Goal: Check status: Check status

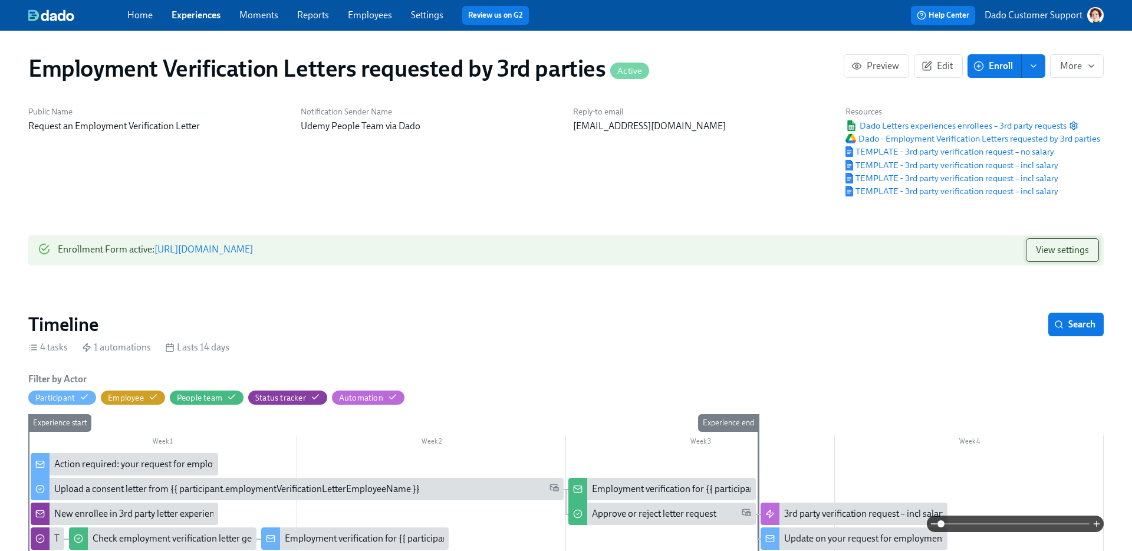
click at [1044, 249] on span "View settings" at bounding box center [1062, 250] width 53 height 12
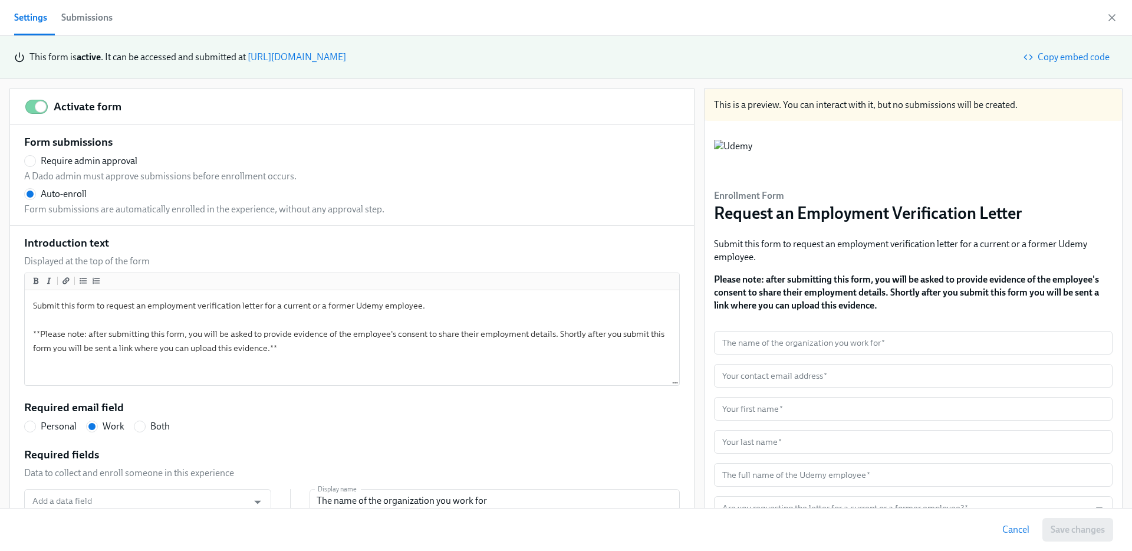
click at [79, 12] on div "Submissions" at bounding box center [86, 17] width 51 height 17
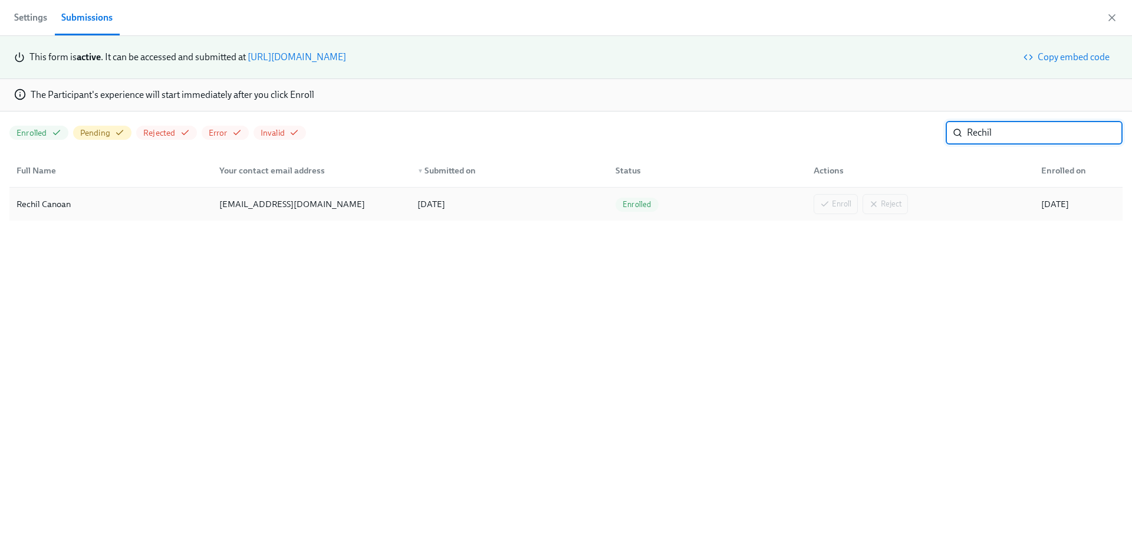
click at [77, 208] on div "Rechil Canoan" at bounding box center [111, 204] width 198 height 24
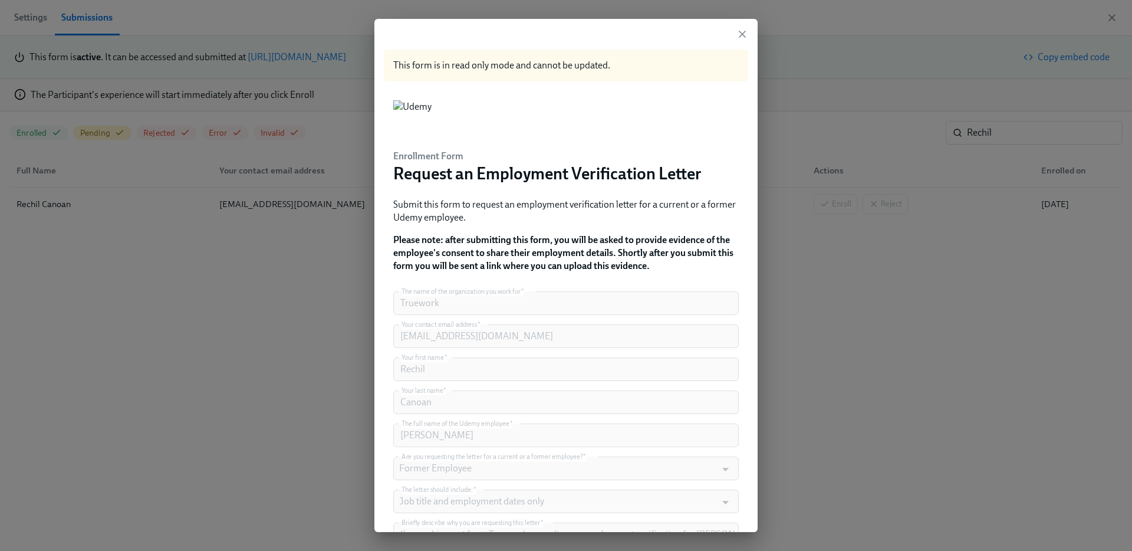
scroll to position [66, 0]
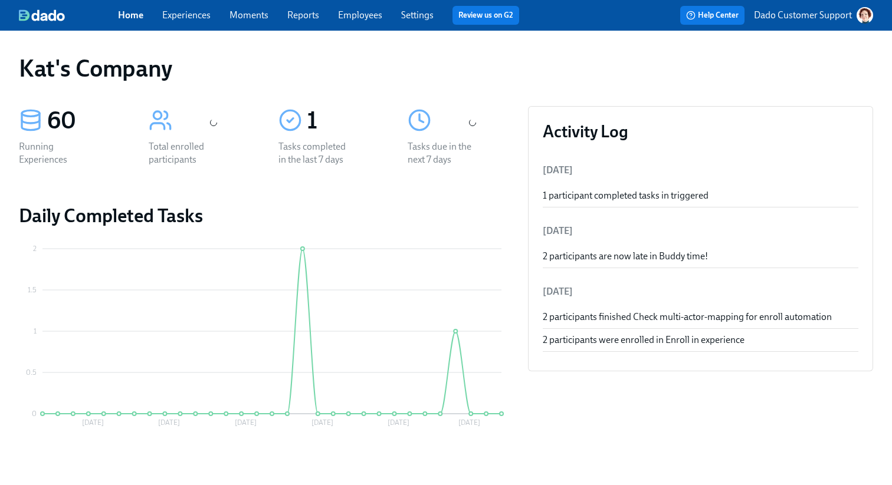
click at [169, 15] on link "Experiences" at bounding box center [186, 14] width 48 height 11
